Goal: Find specific page/section: Find specific page/section

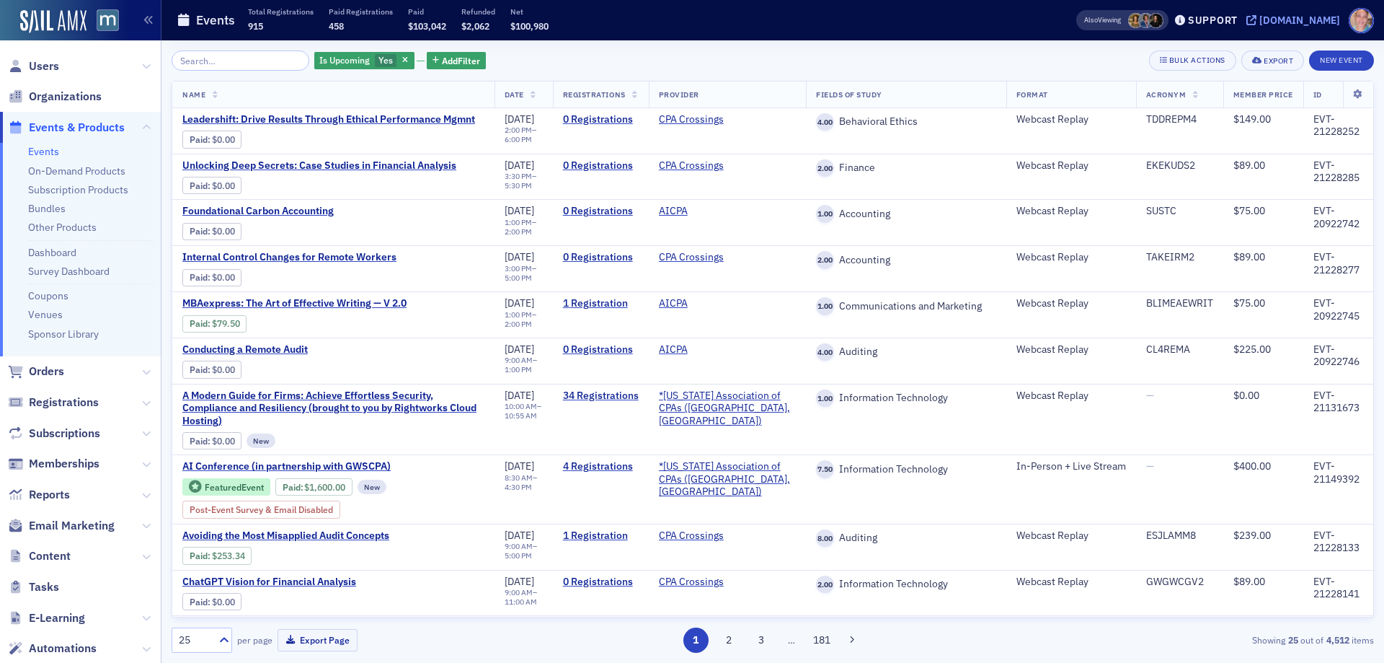
click at [1301, 19] on div "[DOMAIN_NAME]" at bounding box center [1300, 20] width 81 height 13
click at [45, 492] on span "Reports" at bounding box center [49, 495] width 41 height 16
